Goal: Transaction & Acquisition: Purchase product/service

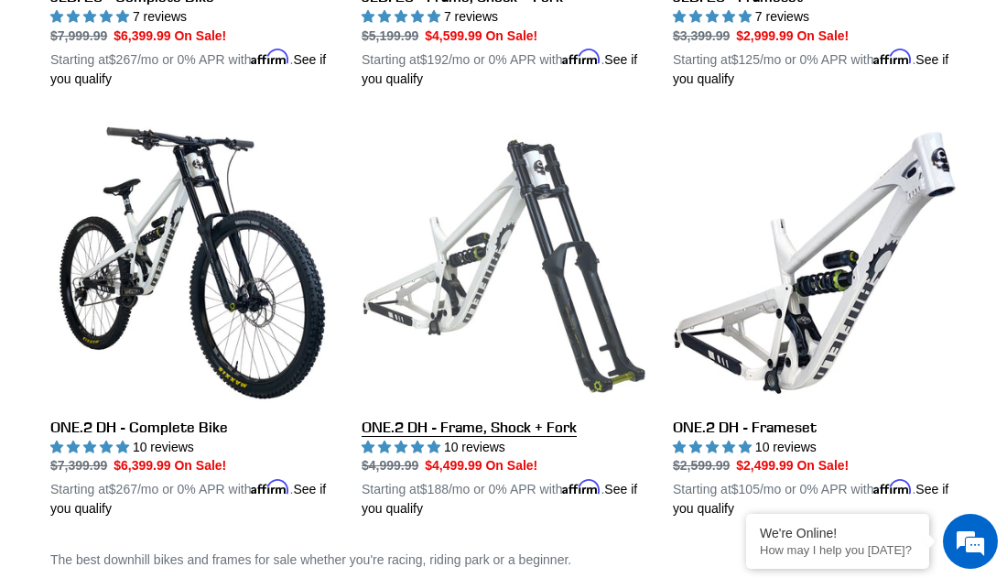
scroll to position [856, 0]
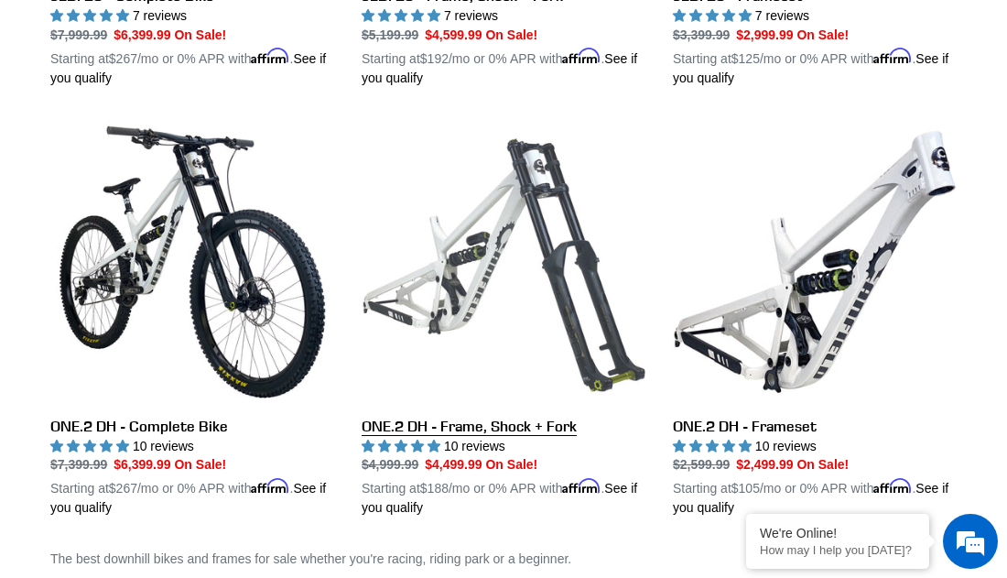
click at [449, 217] on link "ONE.2 DH - Frame, Shock + Fork" at bounding box center [504, 319] width 284 height 398
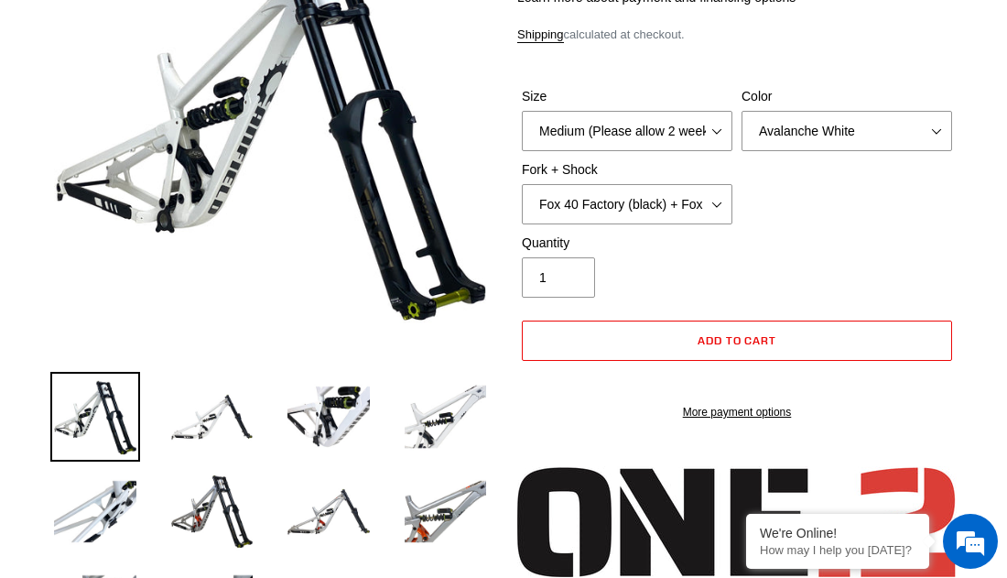
scroll to position [291, 0]
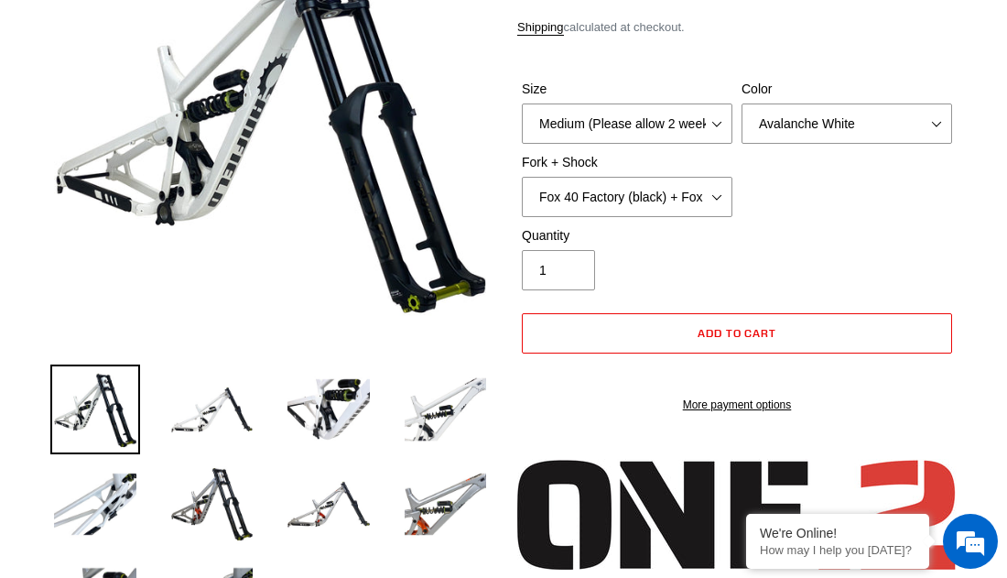
select select "highest-rating"
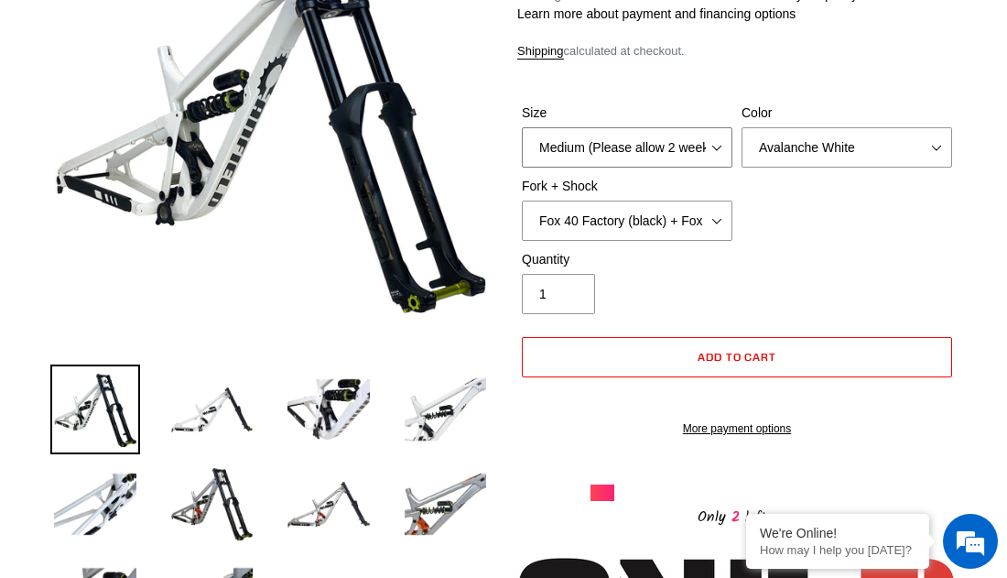
click at [688, 156] on select "Medium (Please allow 2 weeks for delivery) Large (Sold Out)" at bounding box center [627, 147] width 211 height 40
click at [522, 127] on select "Medium (Please allow 2 weeks for delivery) Large (Sold Out)" at bounding box center [627, 147] width 211 height 40
click at [833, 131] on select "Avalanche White Bentonite Grey" at bounding box center [847, 147] width 211 height 40
click at [742, 127] on select "Avalanche White Bentonite Grey" at bounding box center [847, 147] width 211 height 40
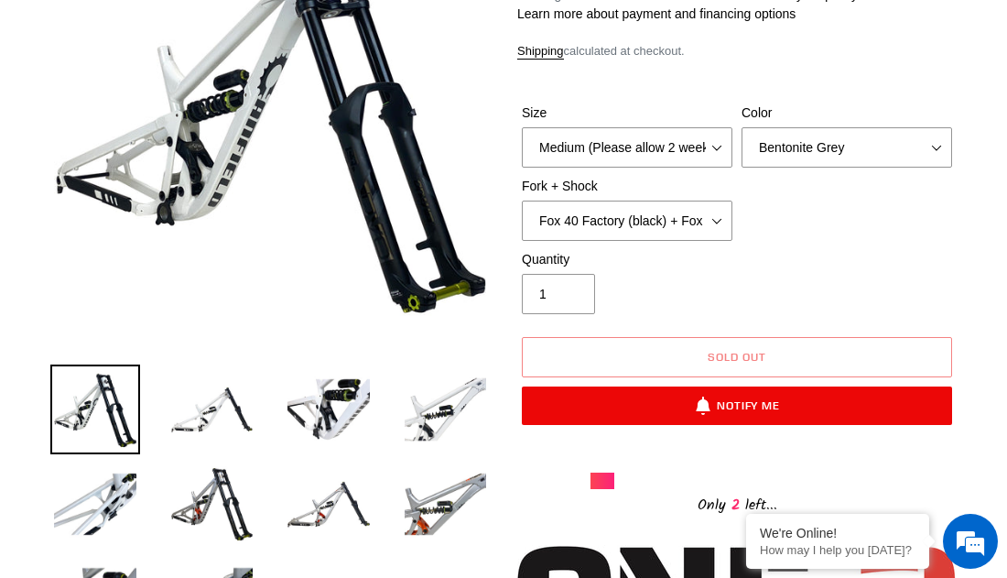
click at [796, 108] on label "Color" at bounding box center [847, 112] width 211 height 19
click at [796, 127] on select "Avalanche White Bentonite Grey" at bounding box center [847, 147] width 211 height 40
click at [808, 151] on select "Avalanche White Bentonite Grey" at bounding box center [847, 147] width 211 height 40
select select "Avalanche White"
click at [742, 127] on select "Avalanche White Bentonite Grey" at bounding box center [847, 147] width 211 height 40
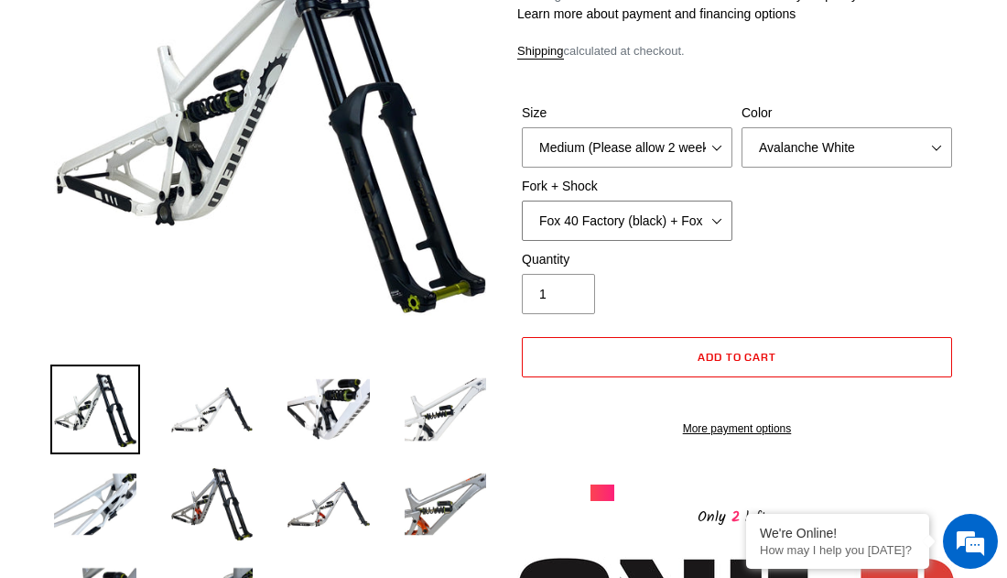
click at [696, 222] on select "Fox 40 Factory (black) + Fox DHX2 250x75 Fox 40 Factory (orange) + Fox DHX2 250…" at bounding box center [627, 221] width 211 height 40
select select "RockShox BoXXer Ultimate 35mm (red) + RockShox Vivid DH Coil"
click at [522, 201] on select "Fox 40 Factory (black) + Fox DHX2 250x75 Fox 40 Factory (orange) + Fox DHX2 250…" at bounding box center [627, 221] width 211 height 40
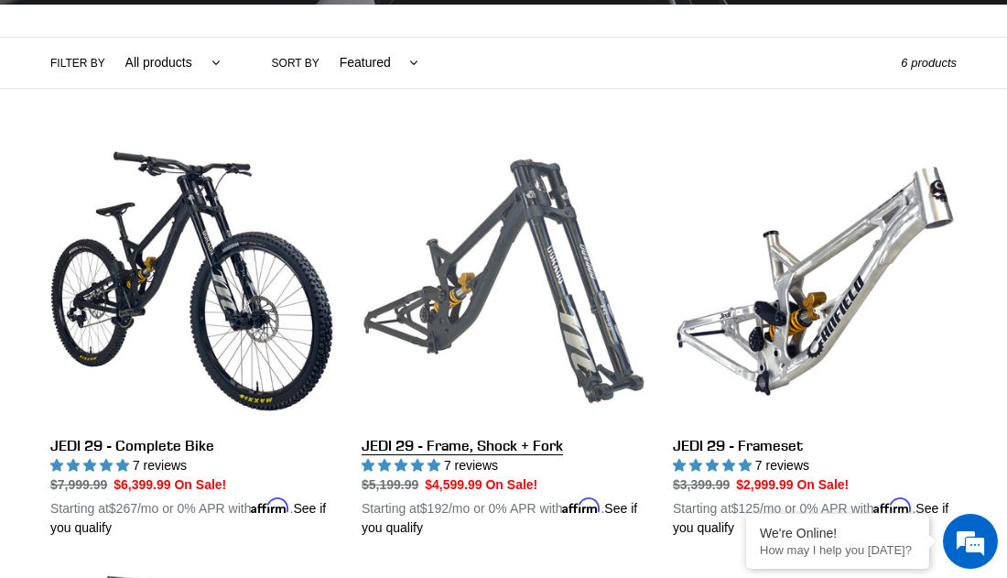
scroll to position [401, 0]
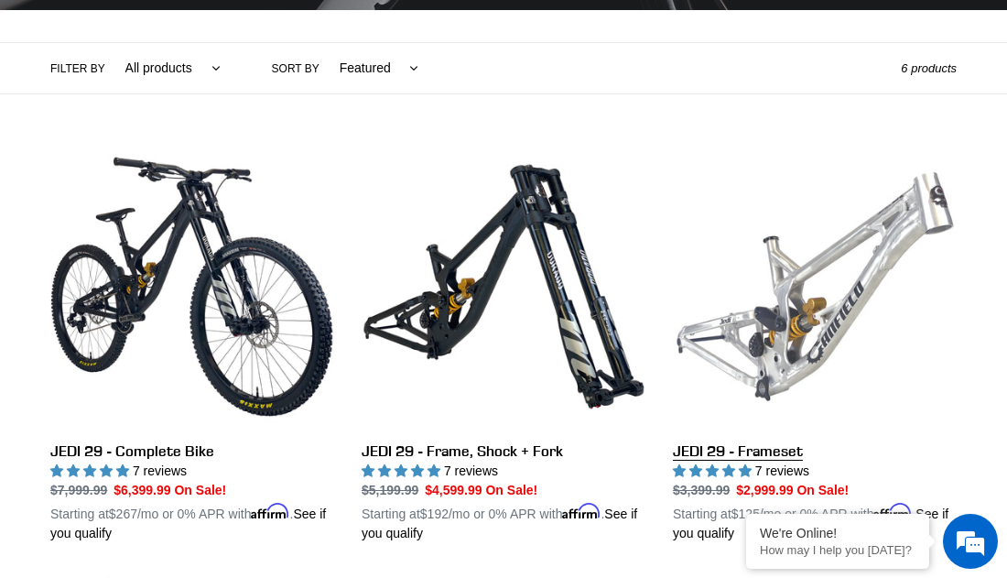
click at [788, 309] on link "JEDI 29 - Frameset" at bounding box center [815, 344] width 284 height 398
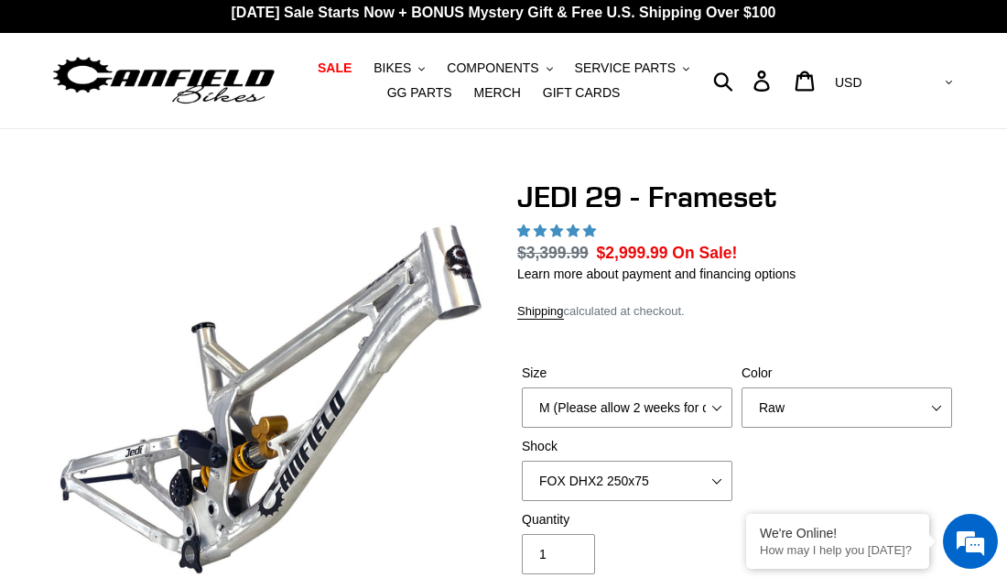
scroll to position [113, 0]
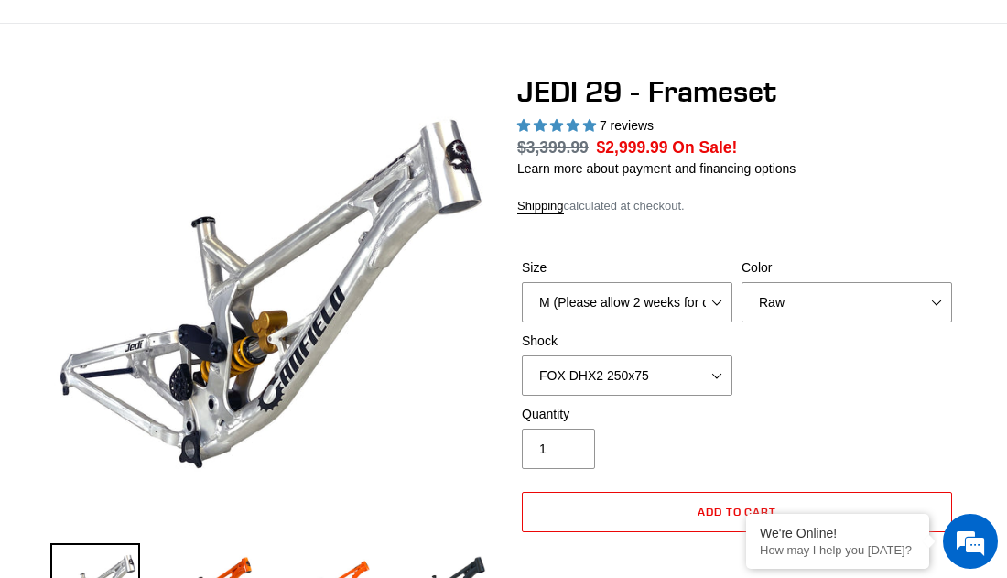
select select "highest-rating"
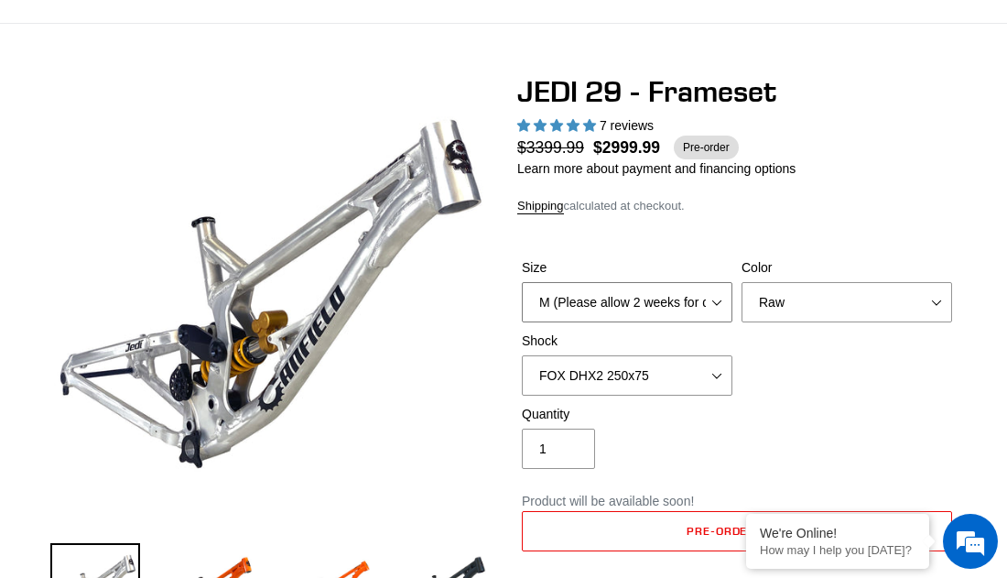
click at [693, 315] on select "M (Please allow 2 weeks for delivery) L (Please allow 2 weeks for delivery) XL" at bounding box center [627, 302] width 211 height 40
click at [685, 307] on select "M (Please allow 2 weeks for delivery) L (Please allow 2 weeks for delivery) XL" at bounding box center [627, 302] width 211 height 40
click at [809, 303] on select "Orange Raw Stealth Black" at bounding box center [847, 302] width 211 height 40
click at [742, 282] on select "Orange Raw Stealth Black" at bounding box center [847, 302] width 211 height 40
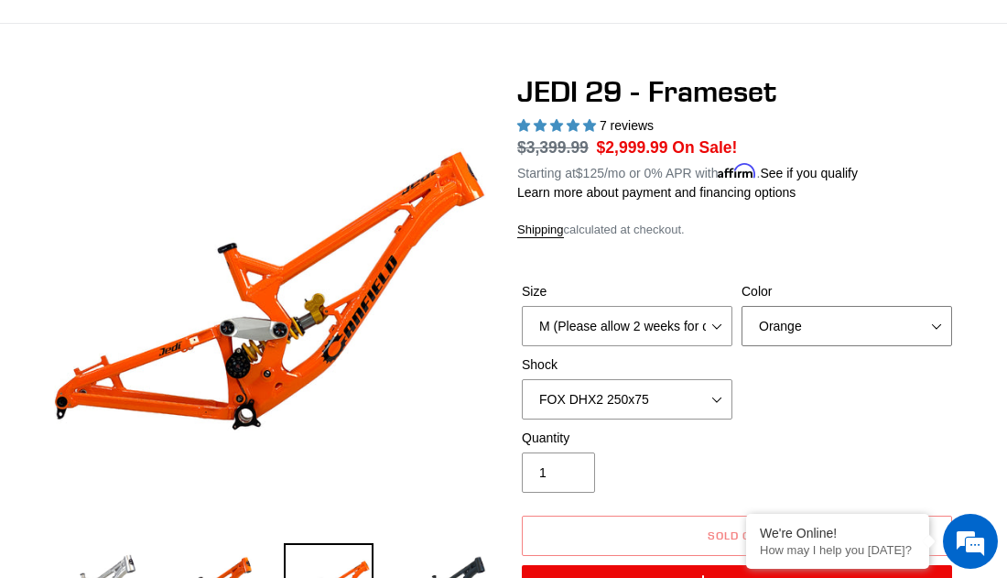
click at [775, 315] on select "Orange Raw Stealth Black" at bounding box center [847, 326] width 211 height 40
click at [742, 306] on select "Orange Raw Stealth Black" at bounding box center [847, 326] width 211 height 40
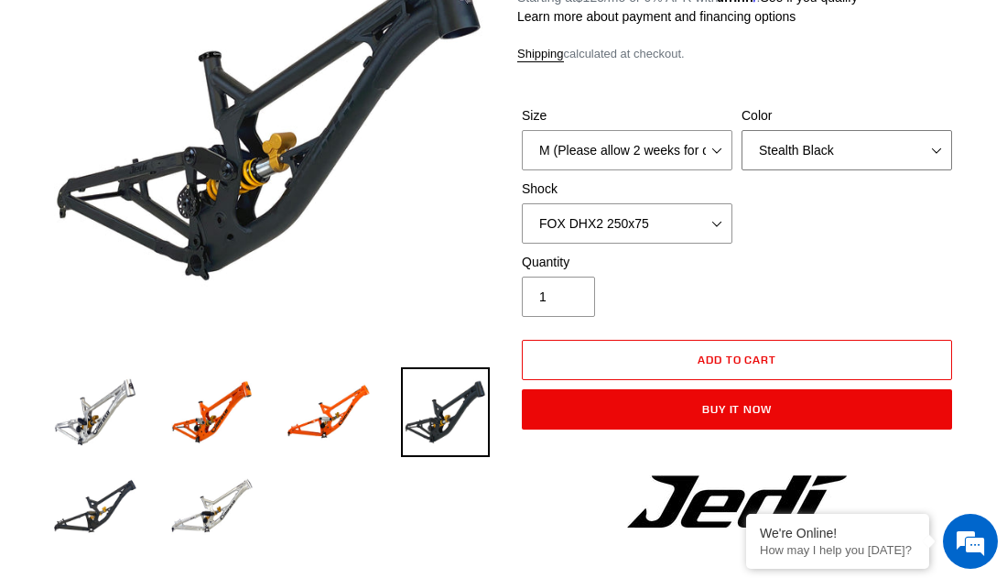
scroll to position [292, 0]
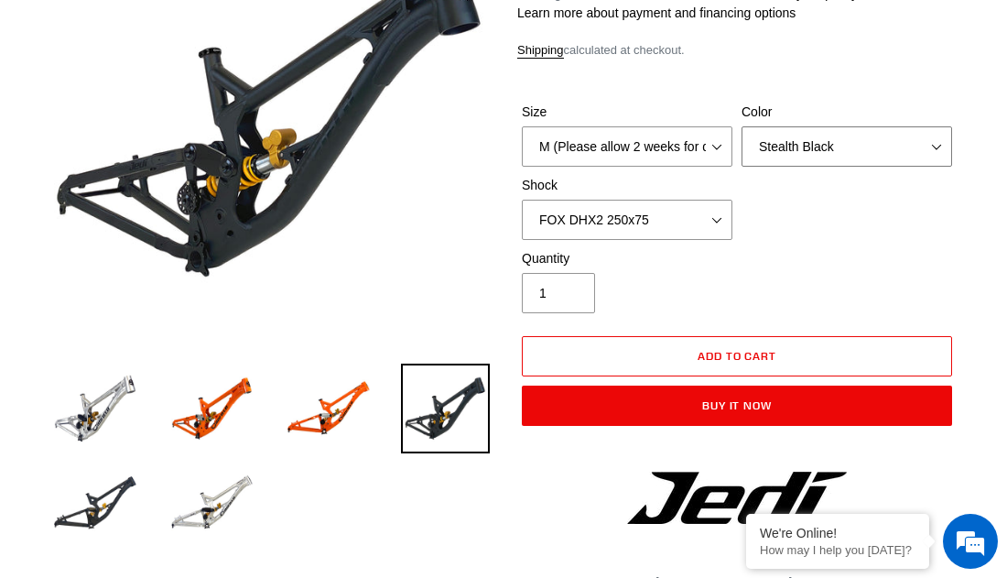
click at [826, 138] on select "Orange Raw Stealth Black" at bounding box center [847, 146] width 211 height 40
click at [742, 126] on select "Orange Raw Stealth Black" at bounding box center [847, 146] width 211 height 40
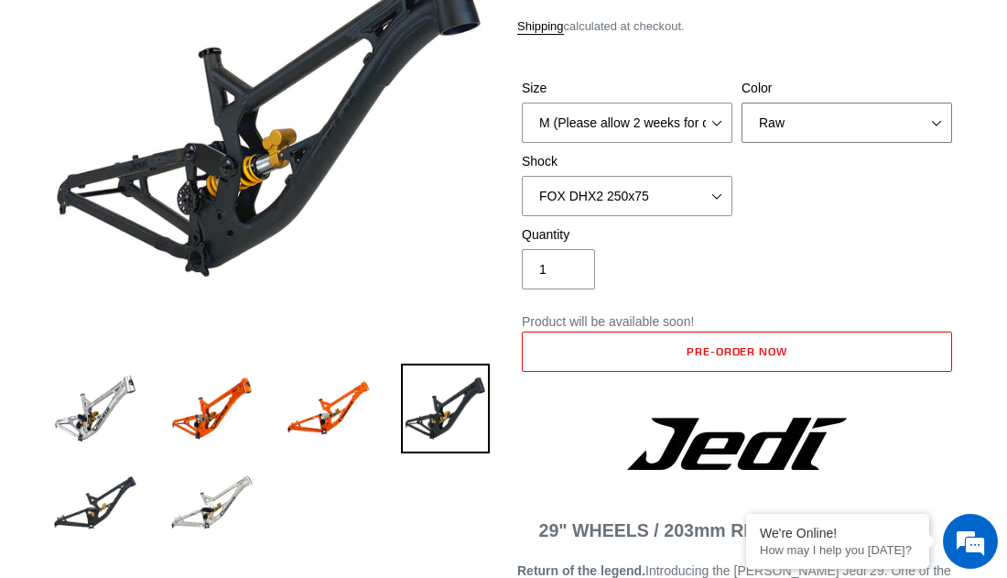
click at [887, 104] on select "Orange Raw Stealth Black" at bounding box center [847, 123] width 211 height 40
select select "Stealth Black"
click at [742, 103] on select "Orange Raw Stealth Black" at bounding box center [847, 123] width 211 height 40
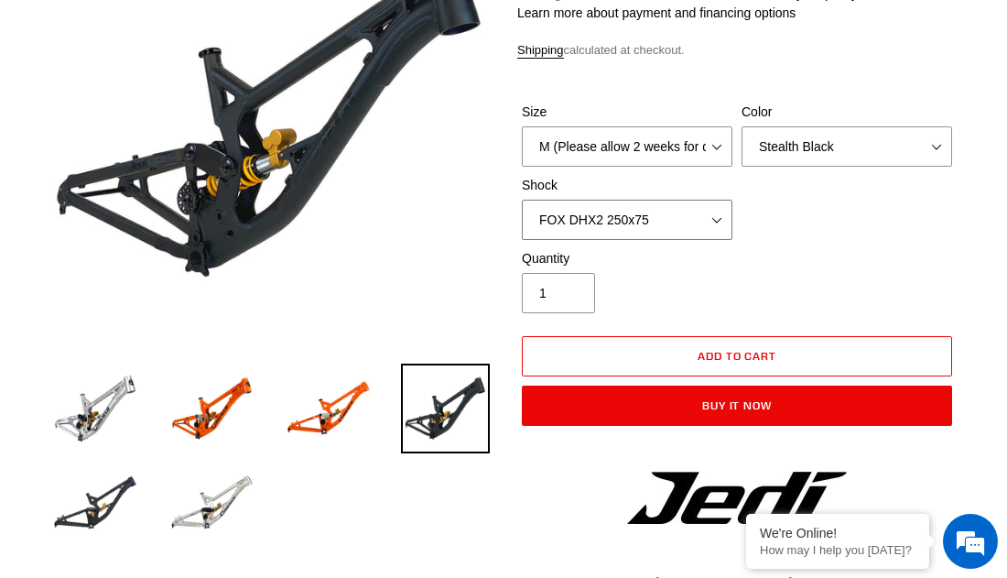
click at [621, 211] on select "No Shock FOX DHX2 250x75 RockShox Vivid Ultimate DH 250x75 EXT e-Storia LOX V3" at bounding box center [627, 220] width 211 height 40
select select "RockShox Vivid Ultimate DH 250x75"
click at [522, 200] on select "No Shock FOX DHX2 250x75 RockShox Vivid Ultimate DH 250x75 EXT e-Storia LOX V3" at bounding box center [627, 220] width 211 height 40
click at [679, 223] on select "No Shock FOX DHX2 250x75 RockShox Vivid Ultimate DH 250x75 EXT e-Storia LOX V3" at bounding box center [627, 220] width 211 height 40
click at [678, 222] on select "No Shock FOX DHX2 250x75 RockShox Vivid Ultimate DH 250x75 EXT e-Storia LOX V3" at bounding box center [627, 220] width 211 height 40
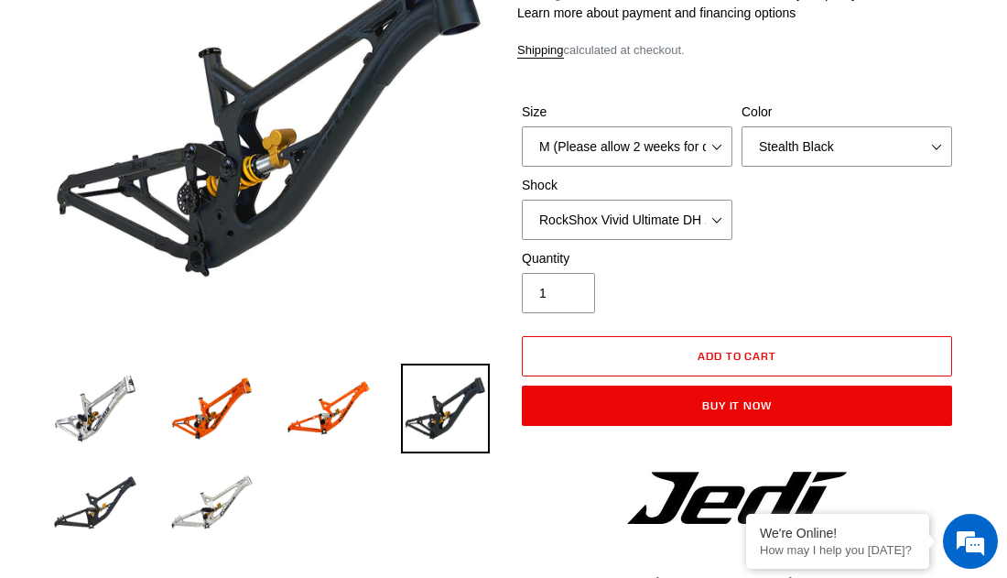
click at [809, 205] on div "Size M (Please allow 2 weeks for delivery) L (Please allow 2 weeks for delivery…" at bounding box center [736, 176] width 439 height 146
click at [715, 161] on select "M (Please allow 2 weeks for delivery) L (Please allow 2 weeks for delivery) XL" at bounding box center [627, 146] width 211 height 40
click at [784, 199] on div "Size M (Please allow 2 weeks for delivery) L (Please allow 2 weeks for delivery…" at bounding box center [736, 176] width 439 height 146
click at [696, 138] on select "M (Please allow 2 weeks for delivery) L (Please allow 2 weeks for delivery) XL" at bounding box center [627, 146] width 211 height 40
click at [771, 201] on div "Size M (Please allow 2 weeks for delivery) L (Please allow 2 weeks for delivery…" at bounding box center [736, 176] width 439 height 146
